Goal: Task Accomplishment & Management: Complete application form

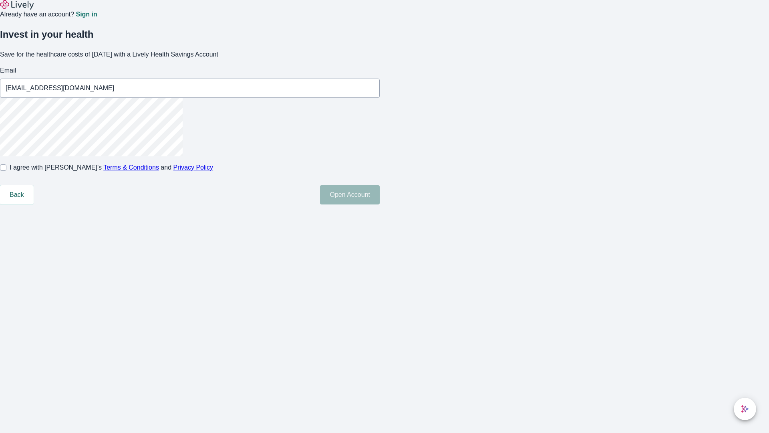
click at [6, 171] on input "I agree with Lively’s Terms & Conditions and Privacy Policy" at bounding box center [3, 167] width 6 height 6
checkbox input "true"
click at [380, 204] on button "Open Account" at bounding box center [350, 194] width 60 height 19
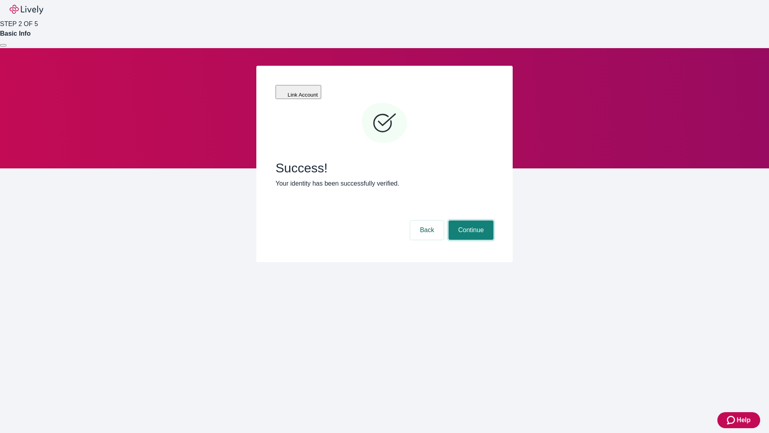
click at [470, 220] on button "Continue" at bounding box center [471, 229] width 45 height 19
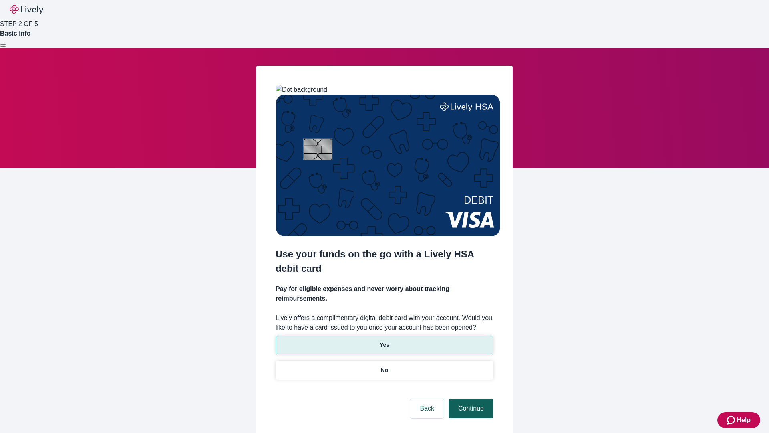
click at [384, 341] on p "Yes" at bounding box center [385, 345] width 10 height 8
click at [470, 399] on button "Continue" at bounding box center [471, 408] width 45 height 19
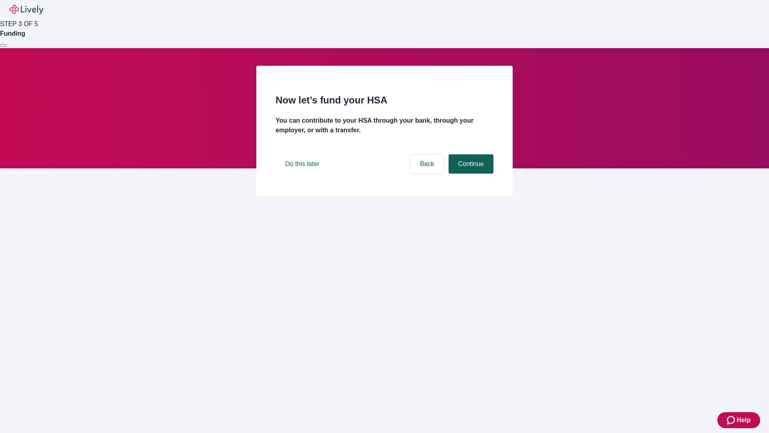
click at [470, 174] on button "Continue" at bounding box center [471, 163] width 45 height 19
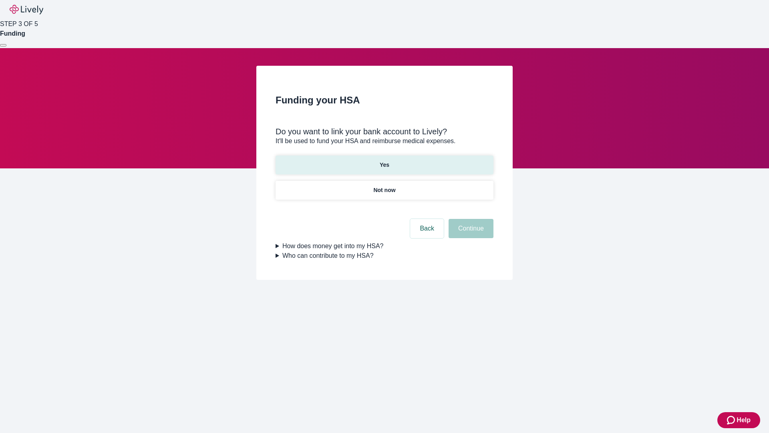
click at [384, 161] on p "Yes" at bounding box center [385, 165] width 10 height 8
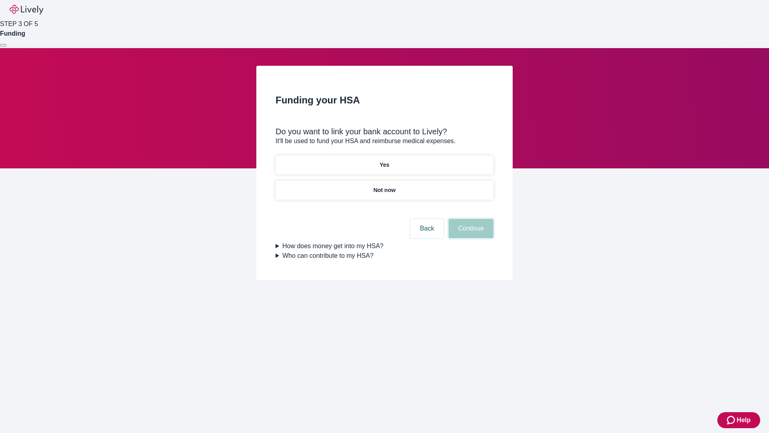
click at [470, 219] on button "Continue" at bounding box center [471, 228] width 45 height 19
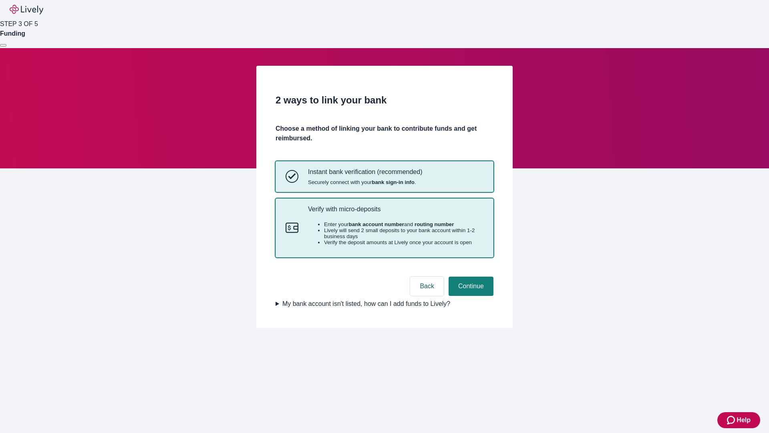
click at [396, 213] on p "Verify with micro-deposits" at bounding box center [396, 209] width 176 height 8
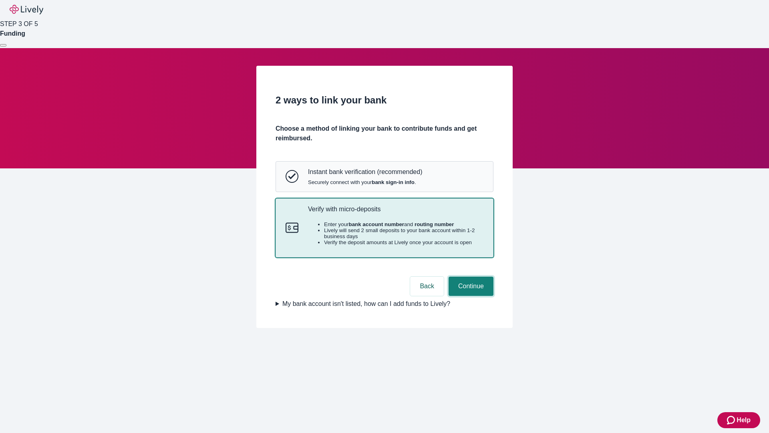
click at [470, 296] on button "Continue" at bounding box center [471, 286] width 45 height 19
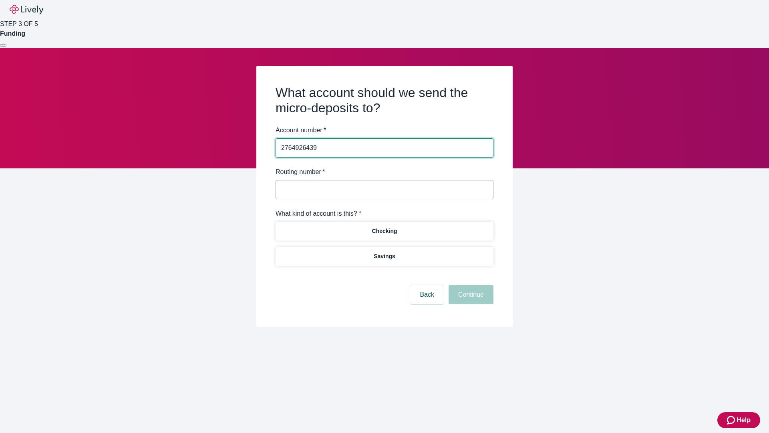
type input "2764926439"
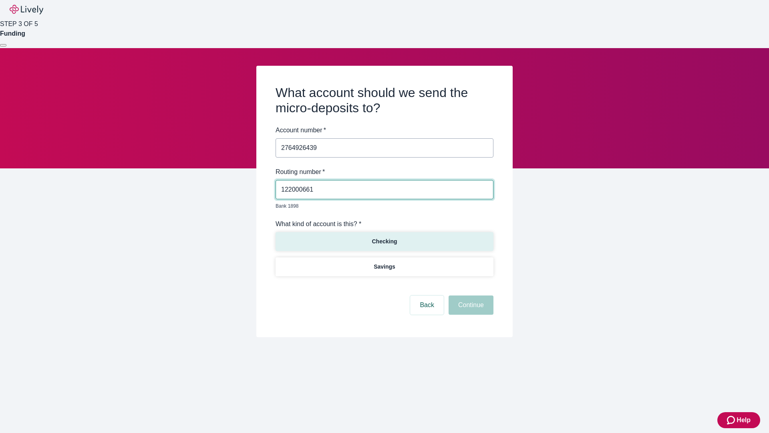
type input "122000661"
click at [384, 237] on p "Checking" at bounding box center [384, 241] width 25 height 8
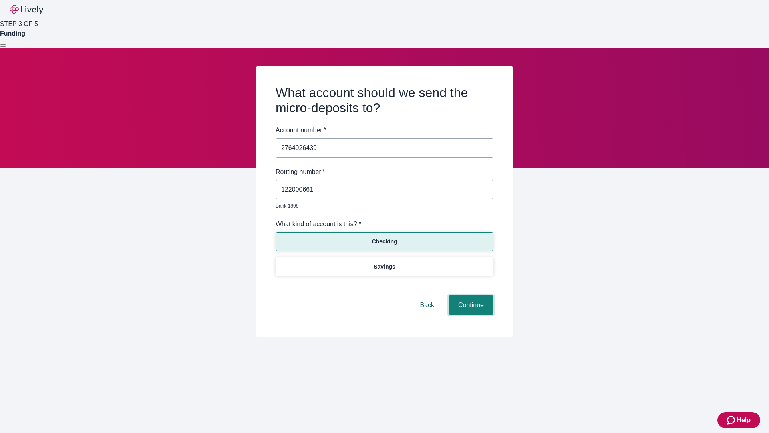
click at [470, 296] on button "Continue" at bounding box center [471, 304] width 45 height 19
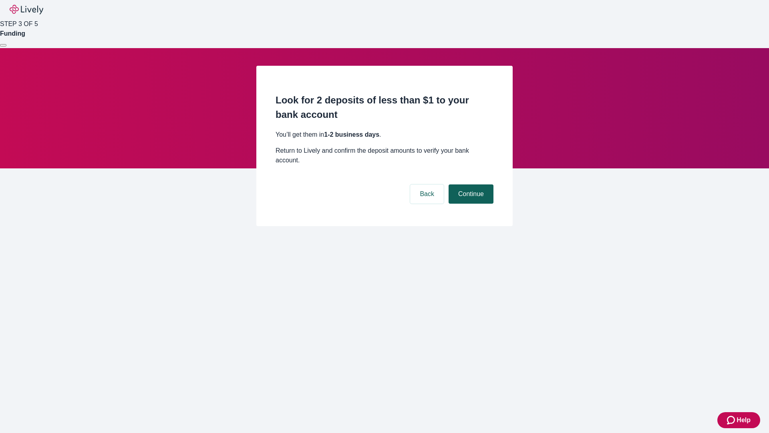
click at [470, 184] on button "Continue" at bounding box center [471, 193] width 45 height 19
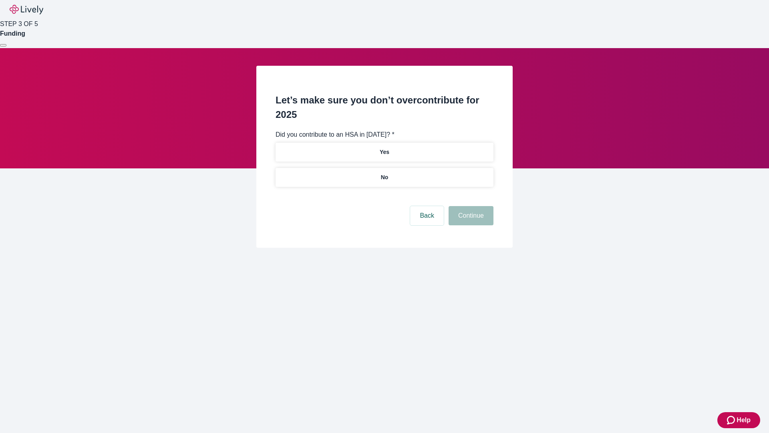
click at [384, 173] on p "No" at bounding box center [385, 177] width 8 height 8
click at [470, 206] on button "Continue" at bounding box center [471, 215] width 45 height 19
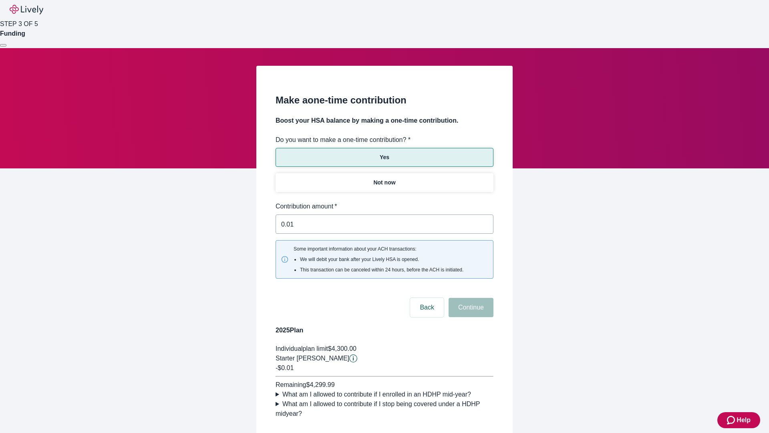
type input "0.01"
click at [470, 298] on button "Continue" at bounding box center [471, 307] width 45 height 19
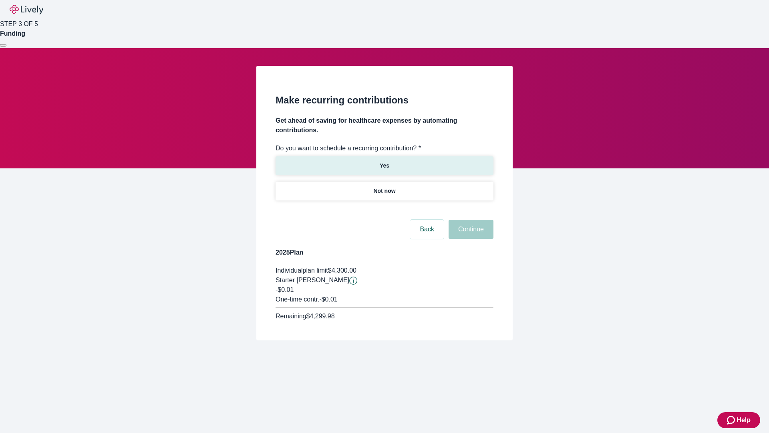
click at [384, 162] on p "Yes" at bounding box center [385, 166] width 10 height 8
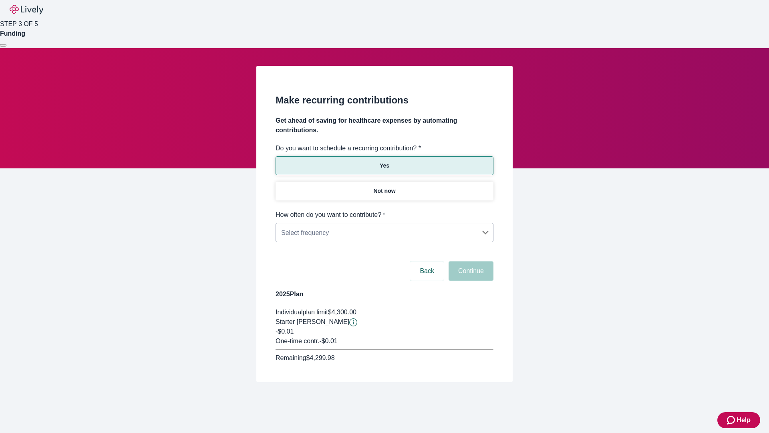
click at [384, 210] on body "Help STEP 3 OF 5 Funding Make recurring contributions Get ahead of saving for h…" at bounding box center [384, 210] width 769 height 420
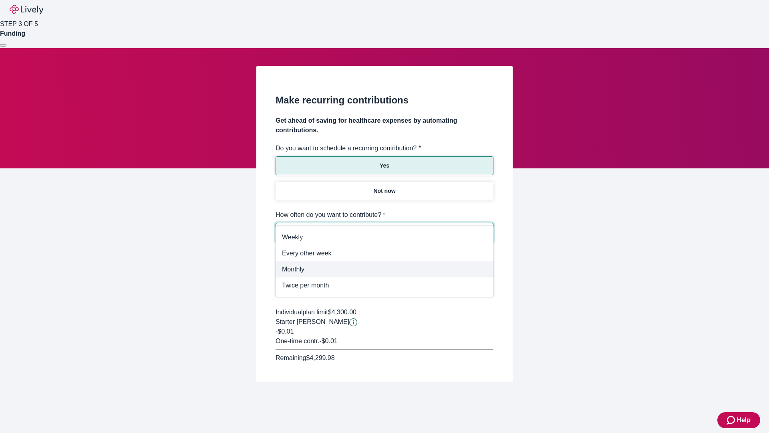
click at [385, 269] on span "Monthly" at bounding box center [384, 270] width 205 height 10
type input "Monthly"
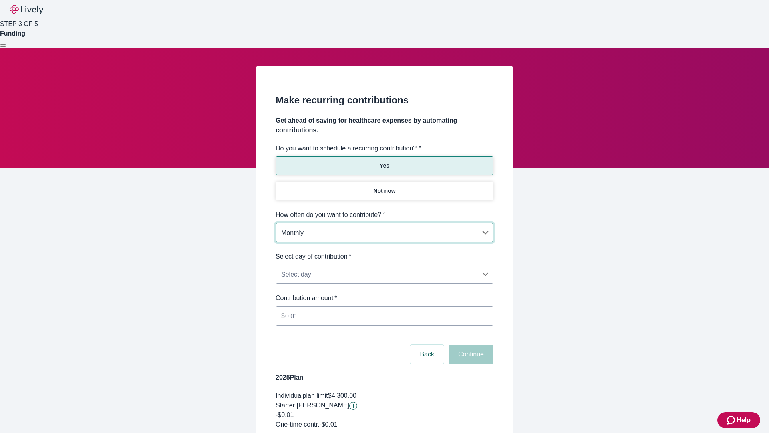
click at [384, 252] on body "Help STEP 3 OF 5 Funding Make recurring contributions Get ahead of saving for h…" at bounding box center [384, 252] width 769 height 504
type input "Monthly15th"
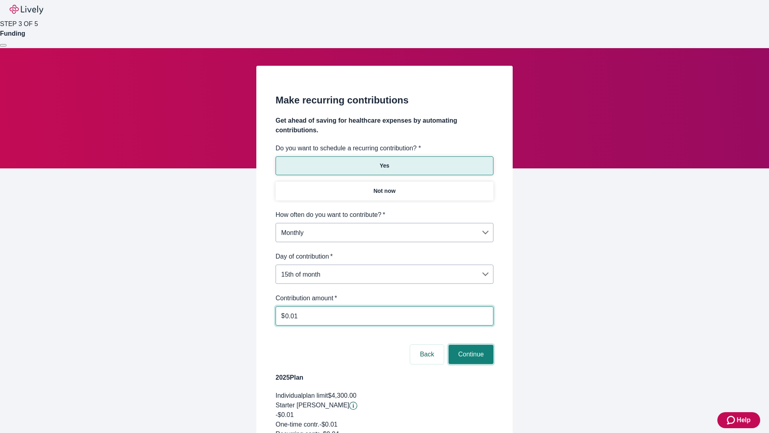
click at [470, 345] on button "Continue" at bounding box center [471, 354] width 45 height 19
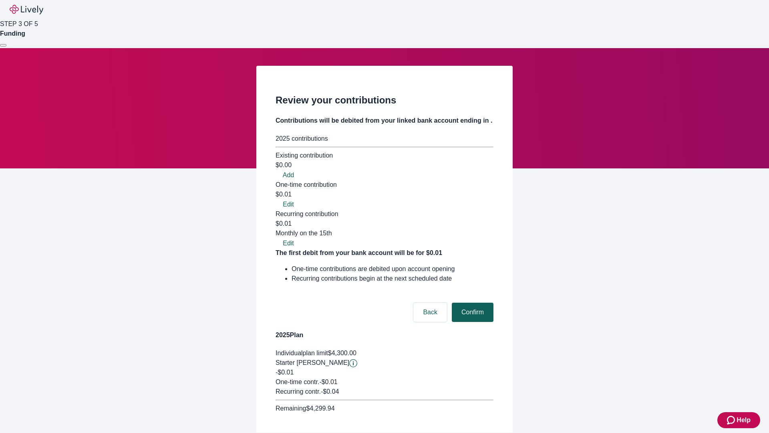
click at [472, 303] on button "Confirm" at bounding box center [473, 312] width 42 height 19
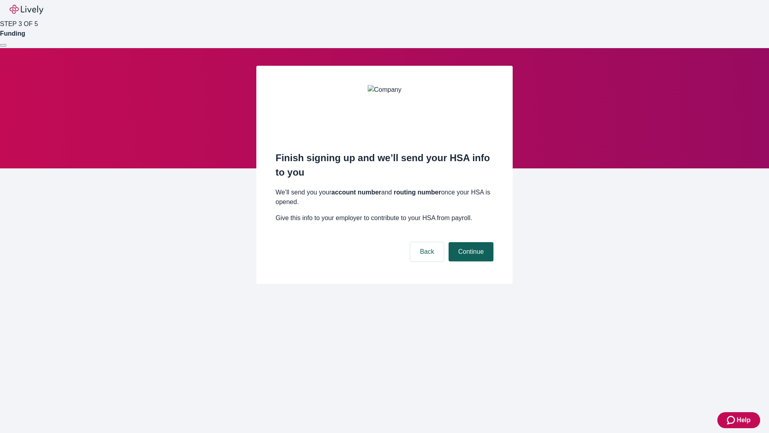
click at [470, 242] on button "Continue" at bounding box center [471, 251] width 45 height 19
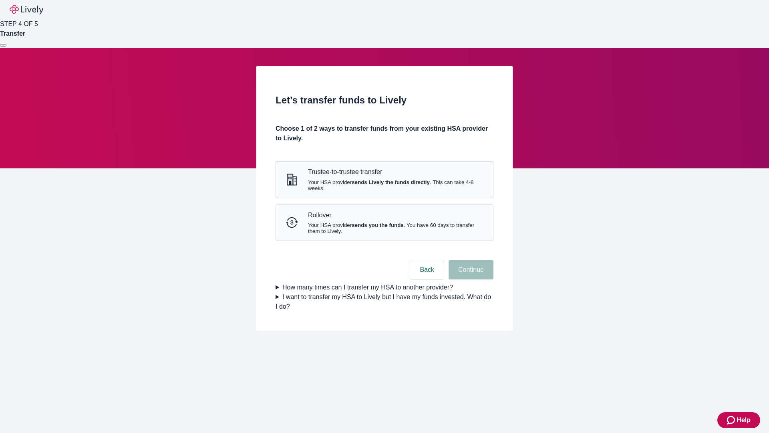
click at [384, 185] on strong "sends Lively the funds directly" at bounding box center [391, 182] width 78 height 6
click at [470, 279] on button "Continue" at bounding box center [471, 269] width 45 height 19
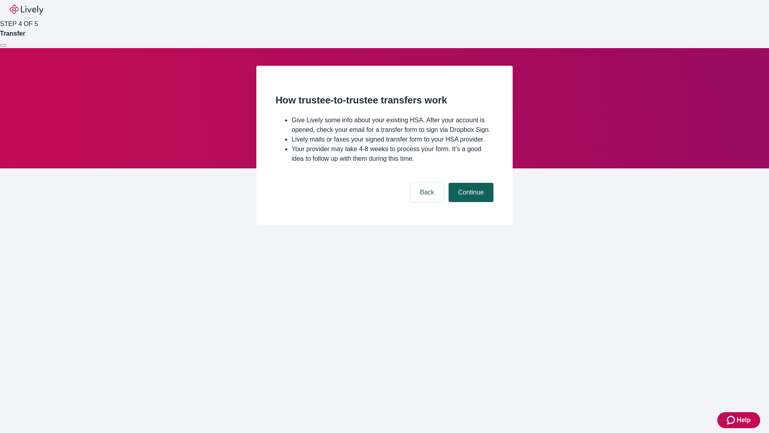
click at [470, 202] on button "Continue" at bounding box center [471, 192] width 45 height 19
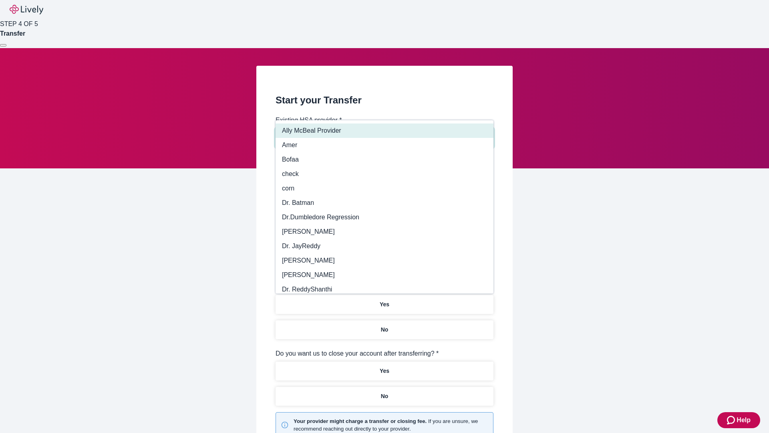
type input "Other"
type input "Health Equity"
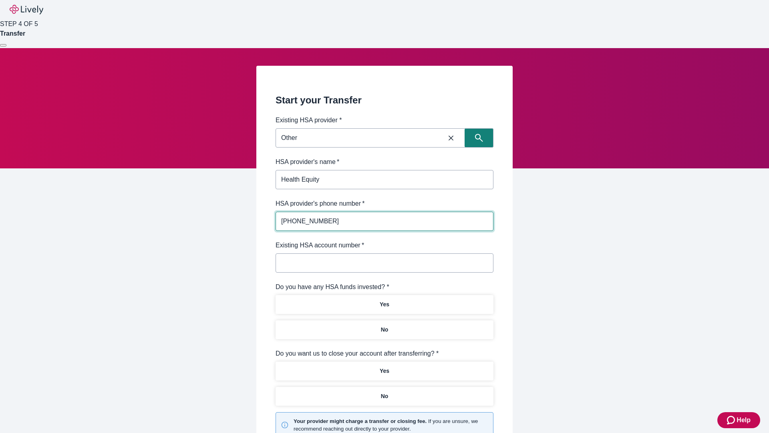
type input "(434) 343-4344"
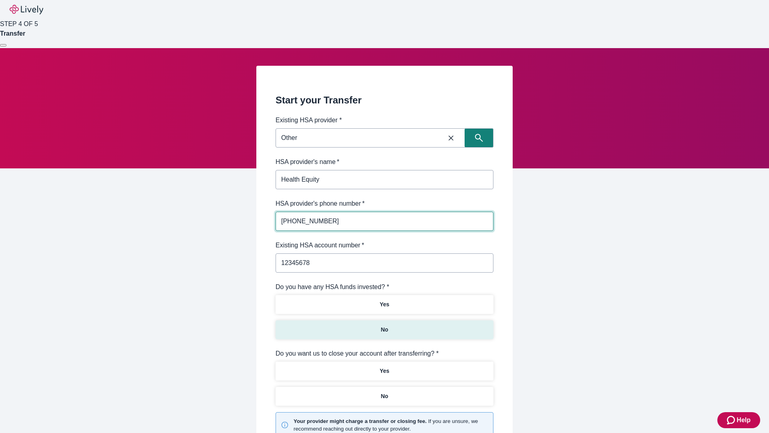
type input "12345678"
click at [384, 325] on p "No" at bounding box center [385, 329] width 8 height 8
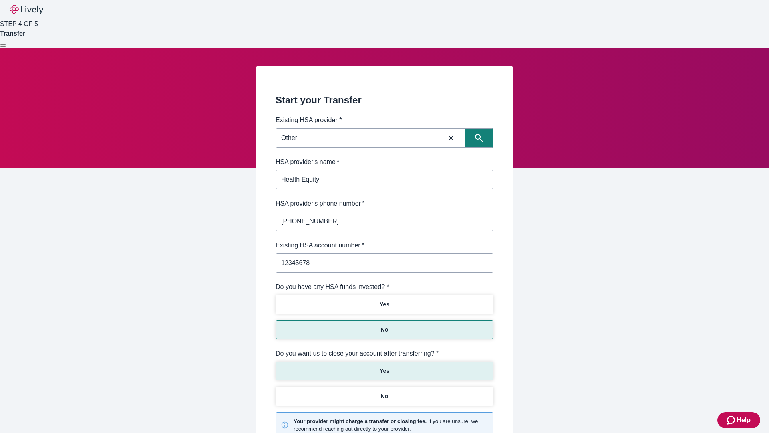
click at [384, 367] on p "Yes" at bounding box center [385, 371] width 10 height 8
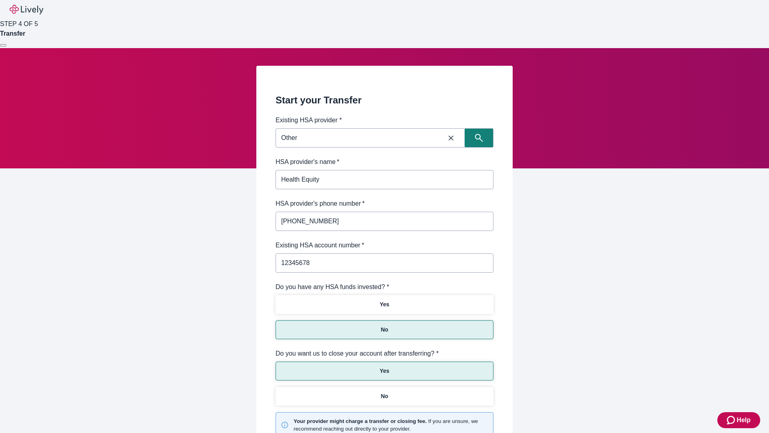
scroll to position [83, 0]
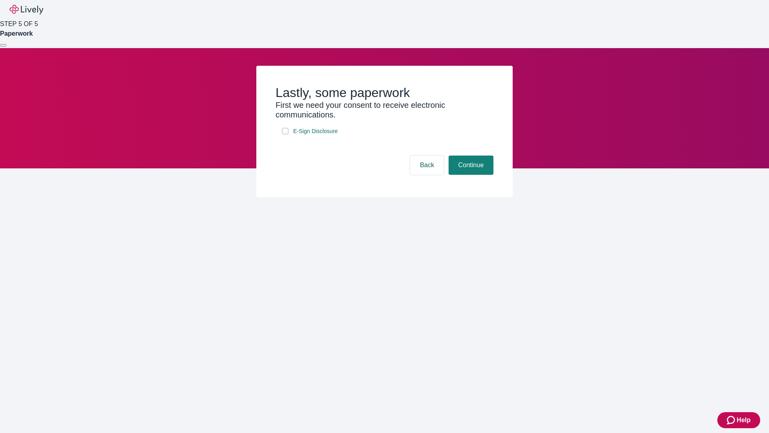
click at [285, 134] on input "E-Sign Disclosure" at bounding box center [285, 131] width 6 height 6
checkbox input "true"
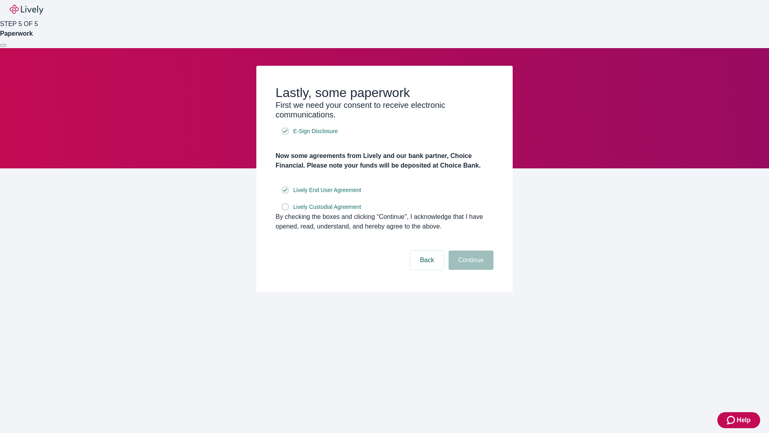
click at [285, 210] on input "Lively Custodial Agreement" at bounding box center [285, 207] width 6 height 6
checkbox input "true"
click at [470, 270] on button "Continue" at bounding box center [471, 259] width 45 height 19
